Goal: Information Seeking & Learning: Learn about a topic

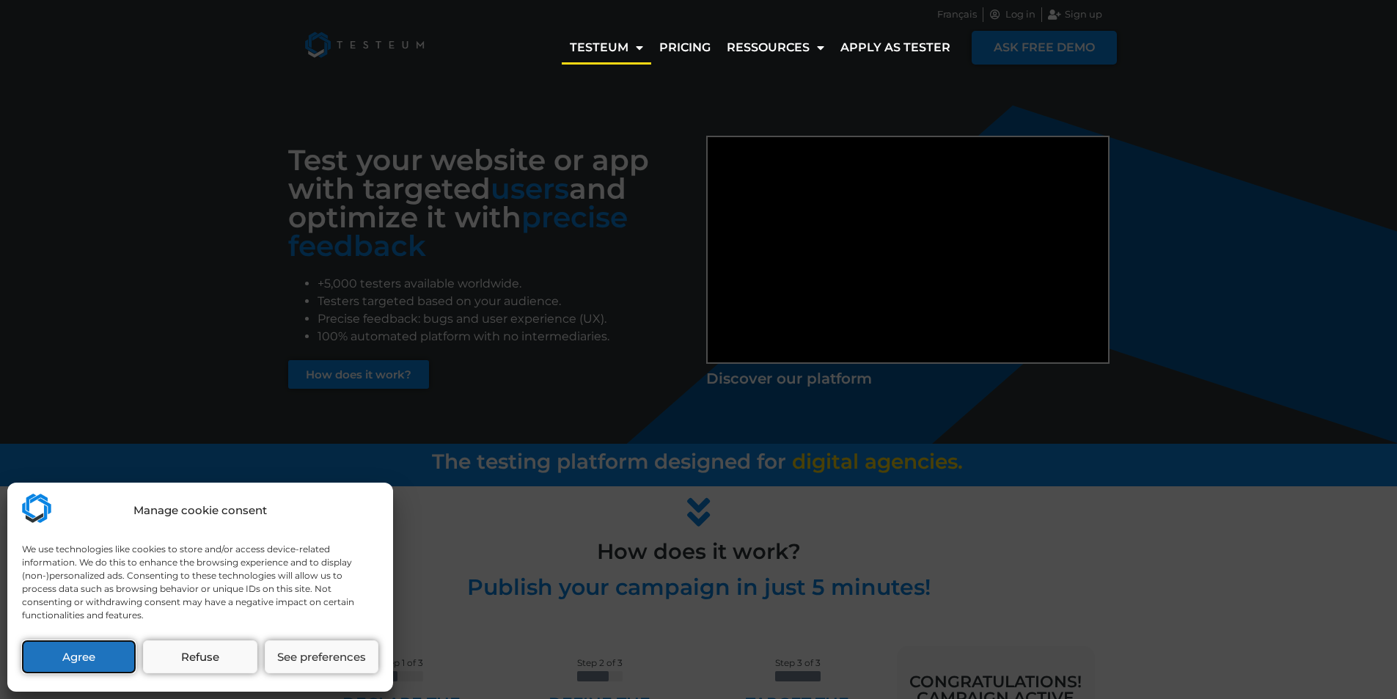
click at [78, 653] on button "Agree" at bounding box center [79, 656] width 114 height 33
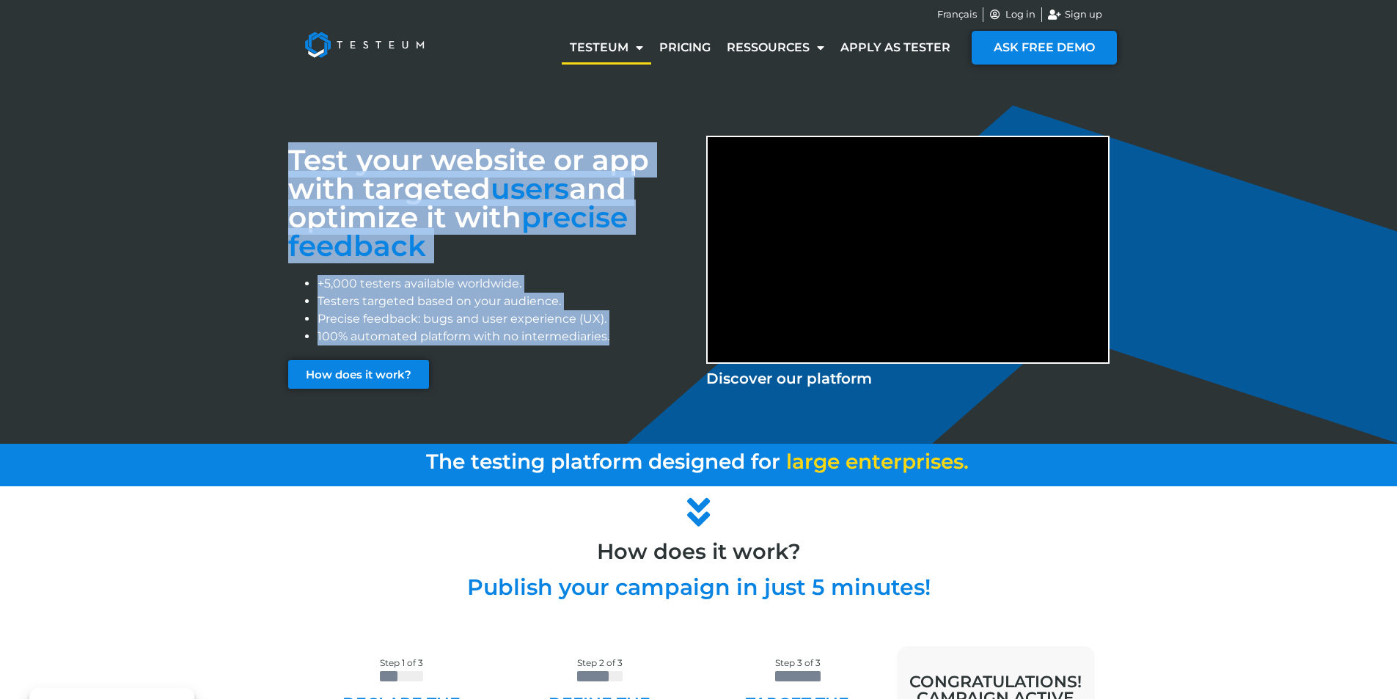
drag, startPoint x: 634, startPoint y: 338, endPoint x: 263, endPoint y: 171, distance: 407.6
click at [263, 171] on div "Test your website or app with targeted users and optimize it with precise feedb…" at bounding box center [698, 260] width 1397 height 367
click at [192, 284] on div "Test your website or app with targeted users and optimize it with precise feedb…" at bounding box center [698, 260] width 1397 height 367
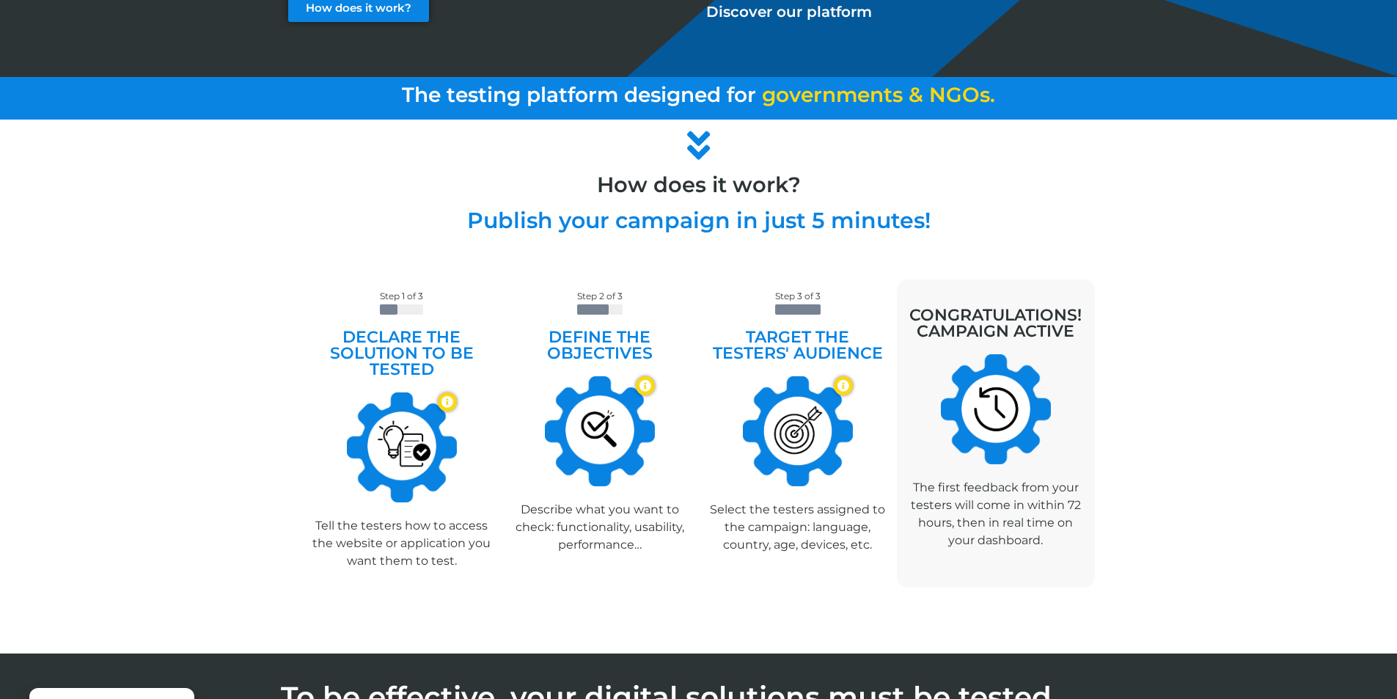
scroll to position [880, 0]
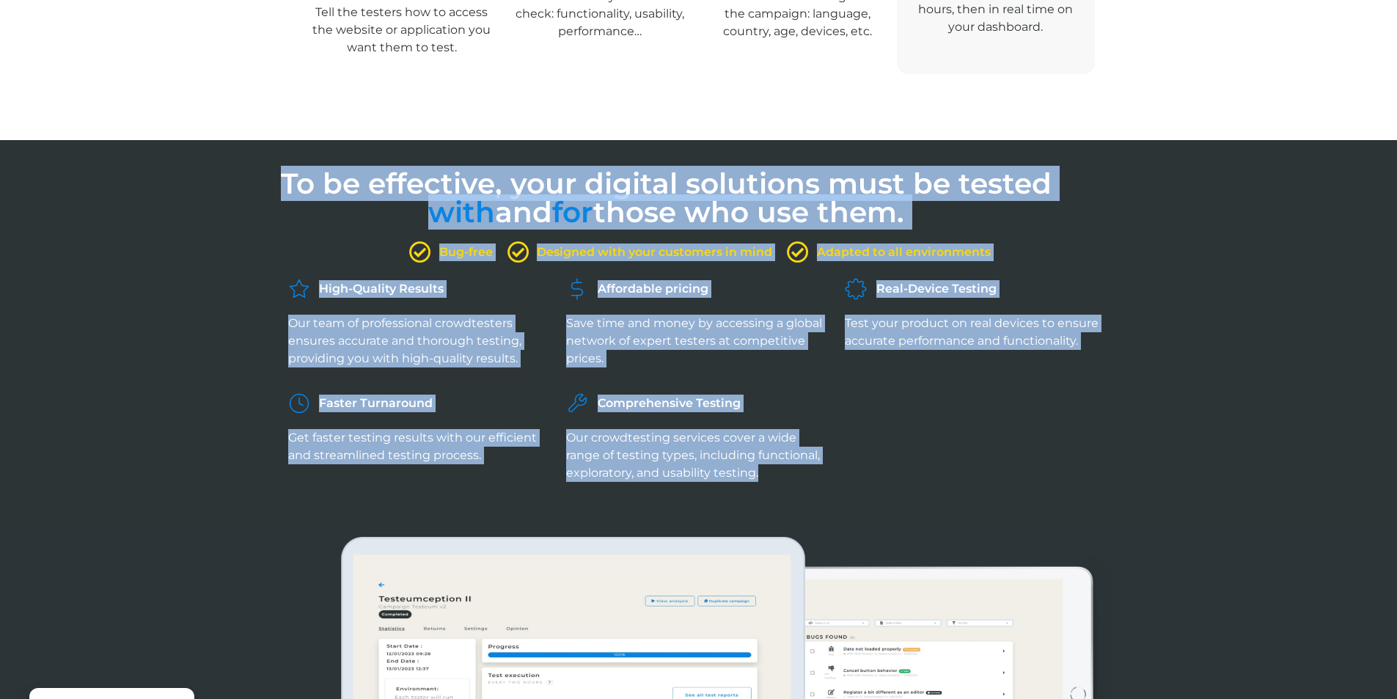
drag, startPoint x: 246, startPoint y: 158, endPoint x: 780, endPoint y: 467, distance: 617.0
click at [780, 467] on div "Test your website or app with targeted users and optimize it with precise feedb…" at bounding box center [698, 448] width 1397 height 2503
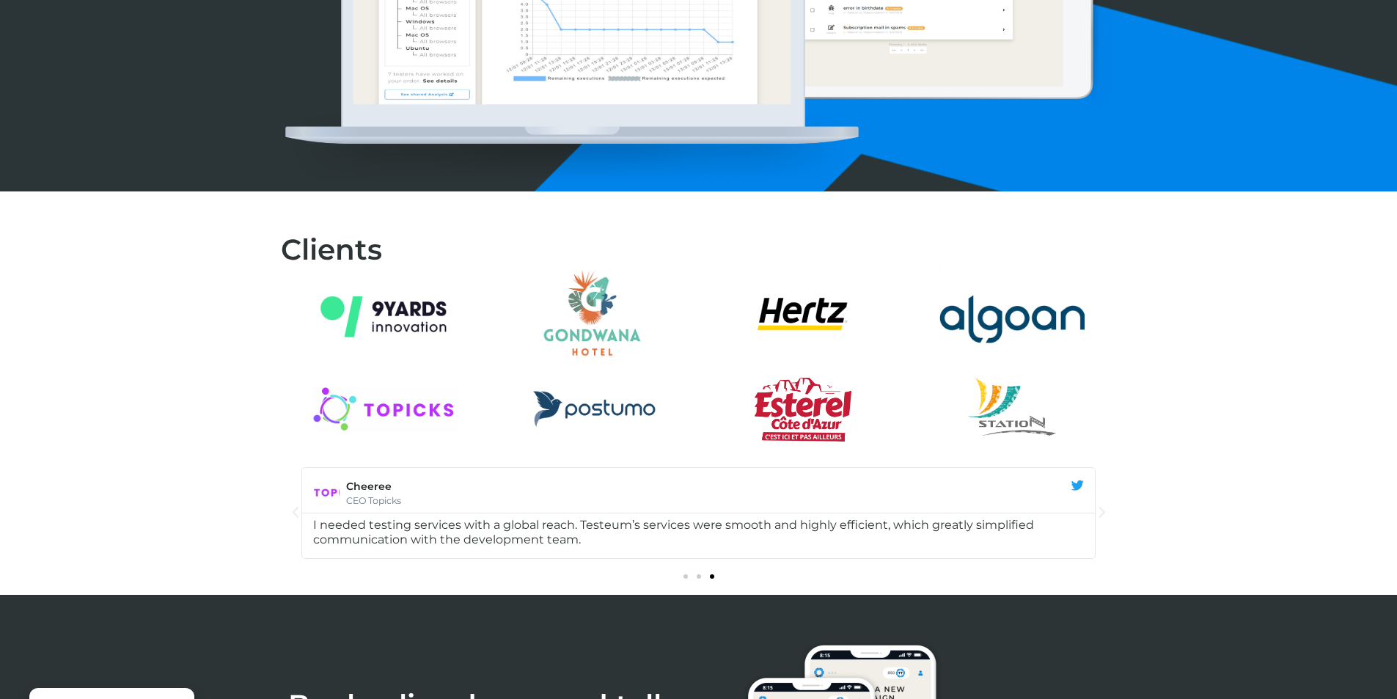
scroll to position [0, 0]
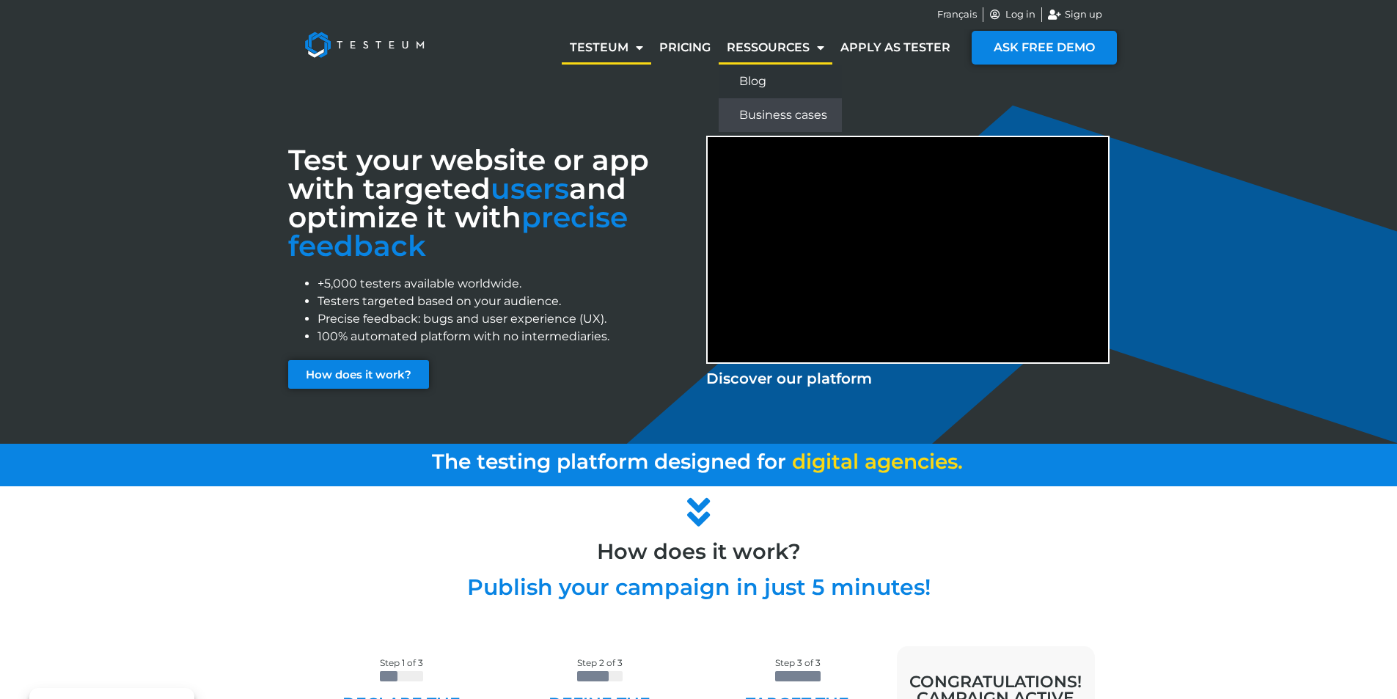
drag, startPoint x: 780, startPoint y: 111, endPoint x: 793, endPoint y: 102, distance: 15.3
click at [780, 111] on link "Business cases" at bounding box center [780, 115] width 123 height 34
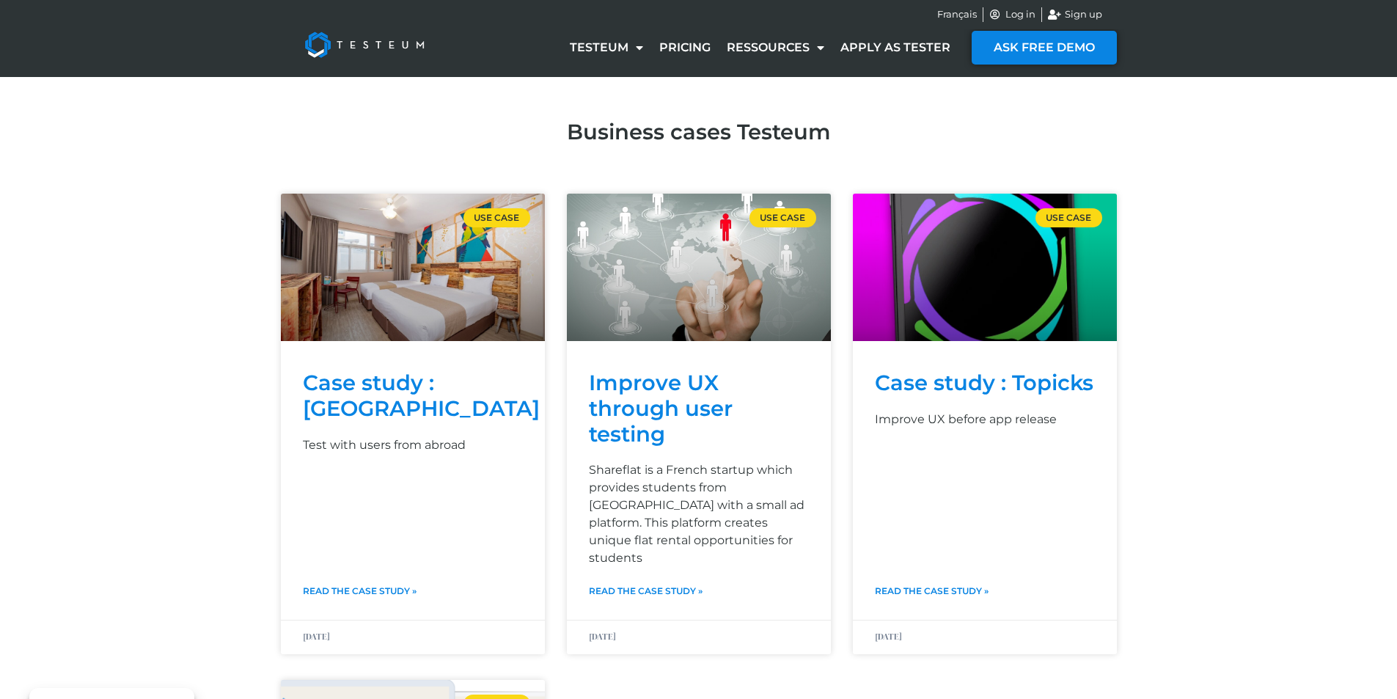
click at [199, 231] on div "Use case Case study : Gondwana Hotel Test with users from abroad Read the case …" at bounding box center [698, 653] width 1397 height 978
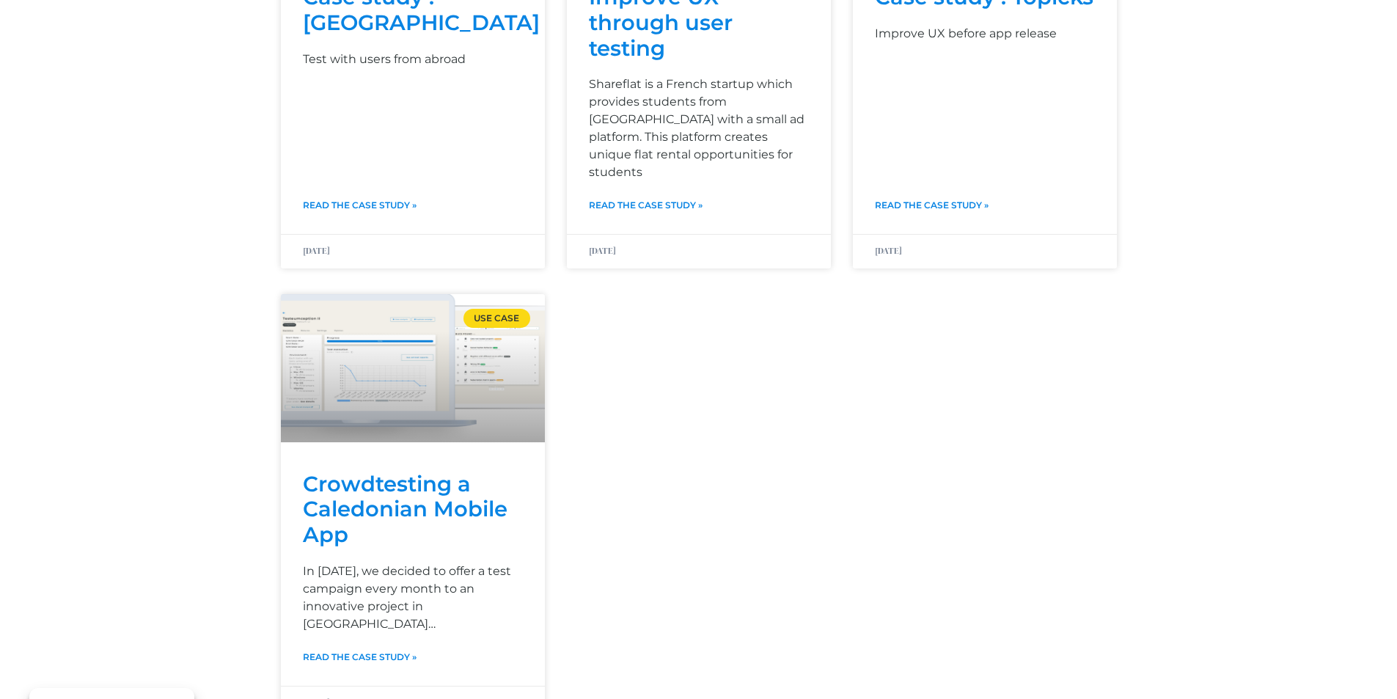
scroll to position [440, 0]
